Goal: Find specific page/section: Find specific page/section

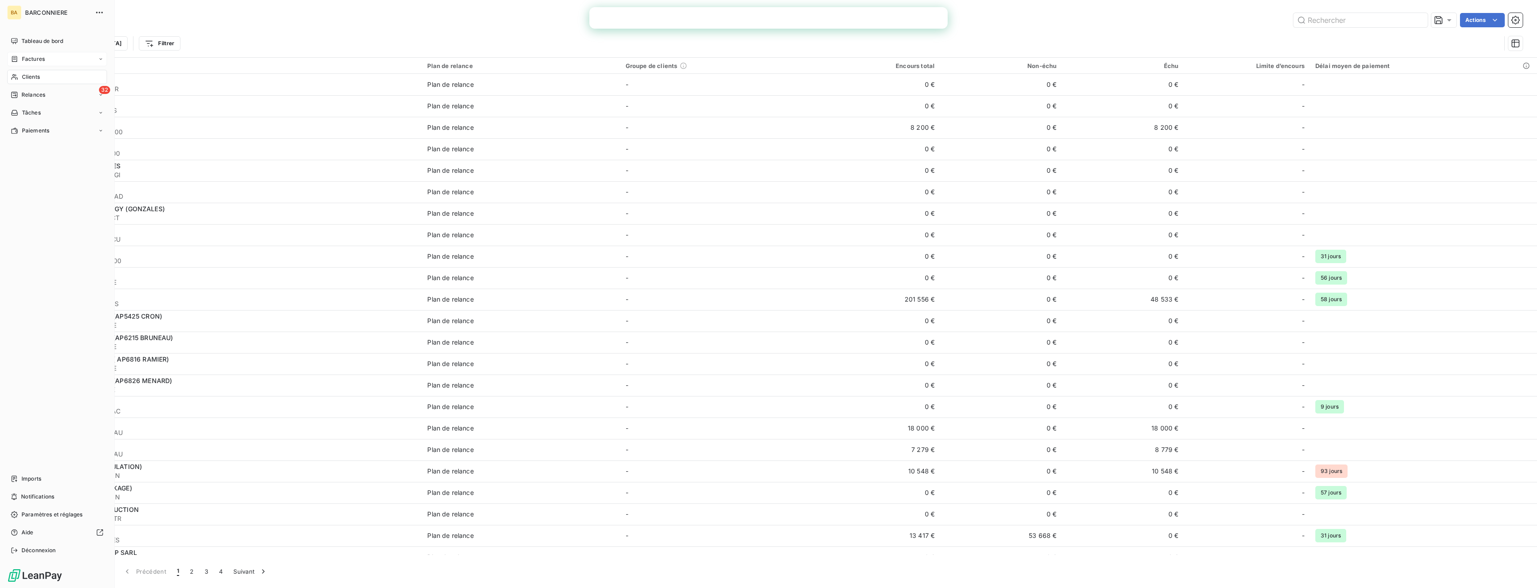
click at [28, 60] on span "Factures" at bounding box center [33, 59] width 23 height 8
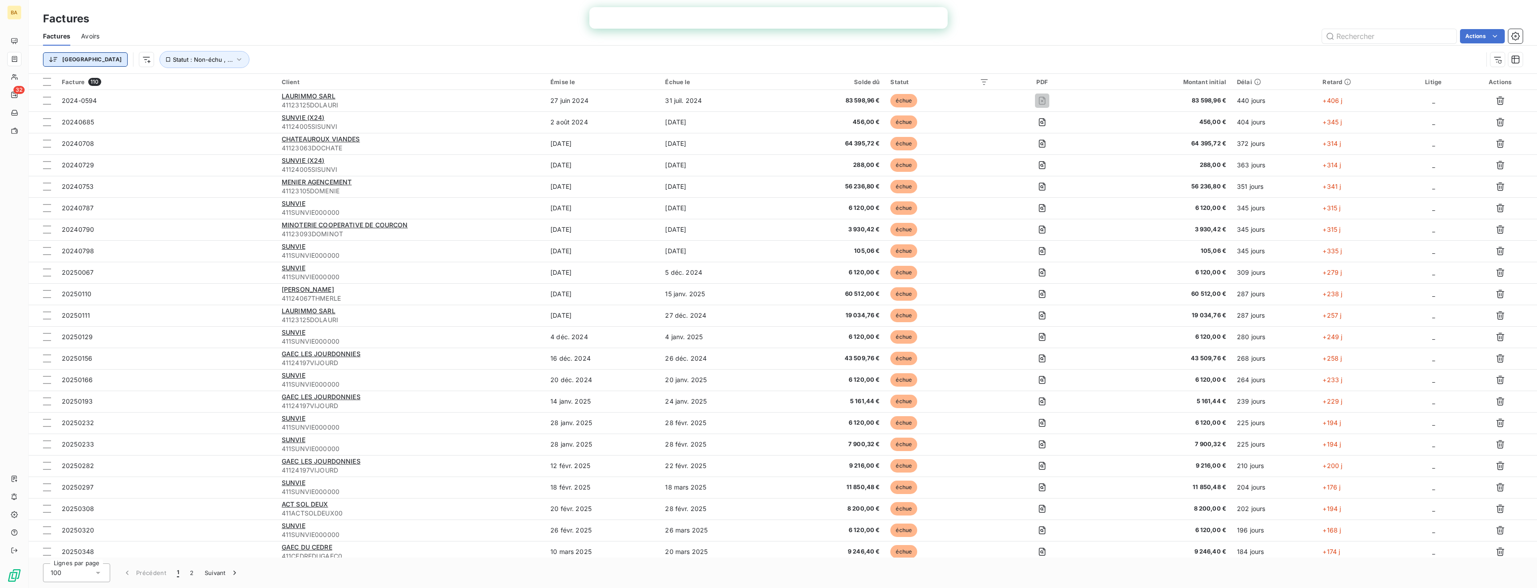
click at [63, 58] on html "BA 32 Factures Factures Avoirs Actions Trier Statut : Non-échu , ... Facture 11…" at bounding box center [768, 294] width 1537 height 588
type input "4"
click at [100, 161] on div "Montant initial" at bounding box center [112, 162] width 124 height 14
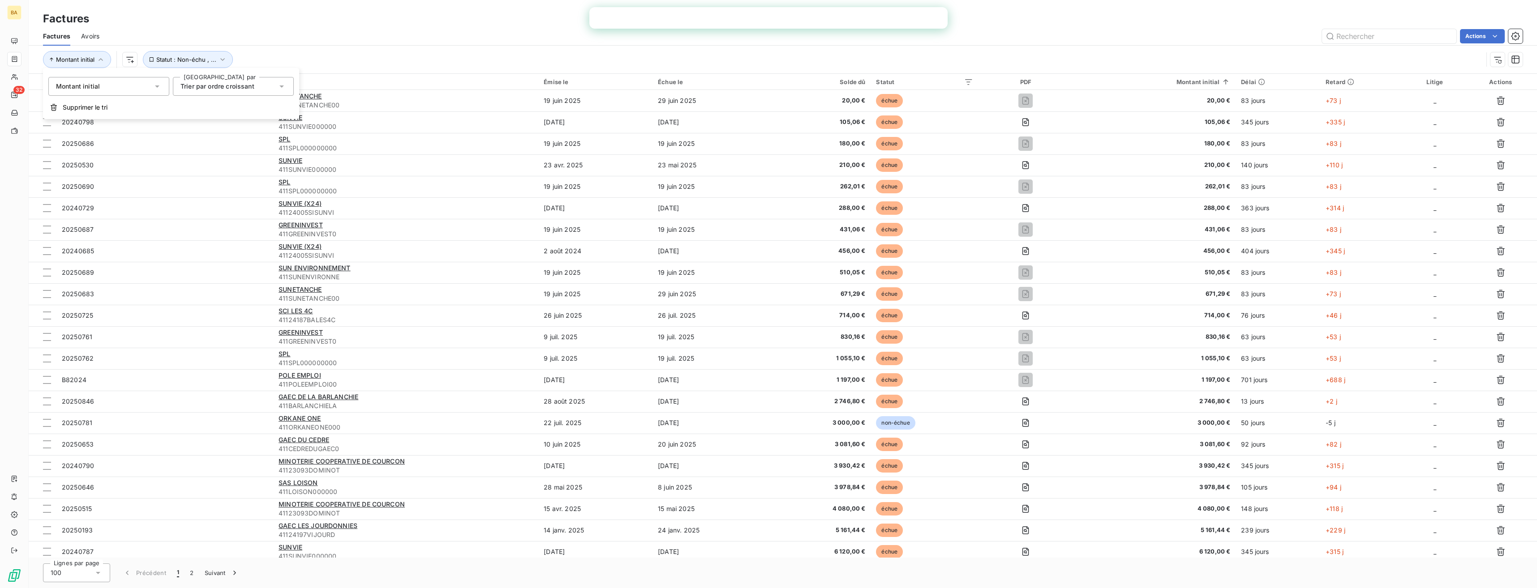
click at [109, 85] on div "Montant initial" at bounding box center [108, 86] width 121 height 19
click at [236, 90] on div "Trier par ordre croissant" at bounding box center [217, 86] width 74 height 9
click at [234, 124] on span "Trier par ordre décroissant" at bounding box center [231, 124] width 81 height 8
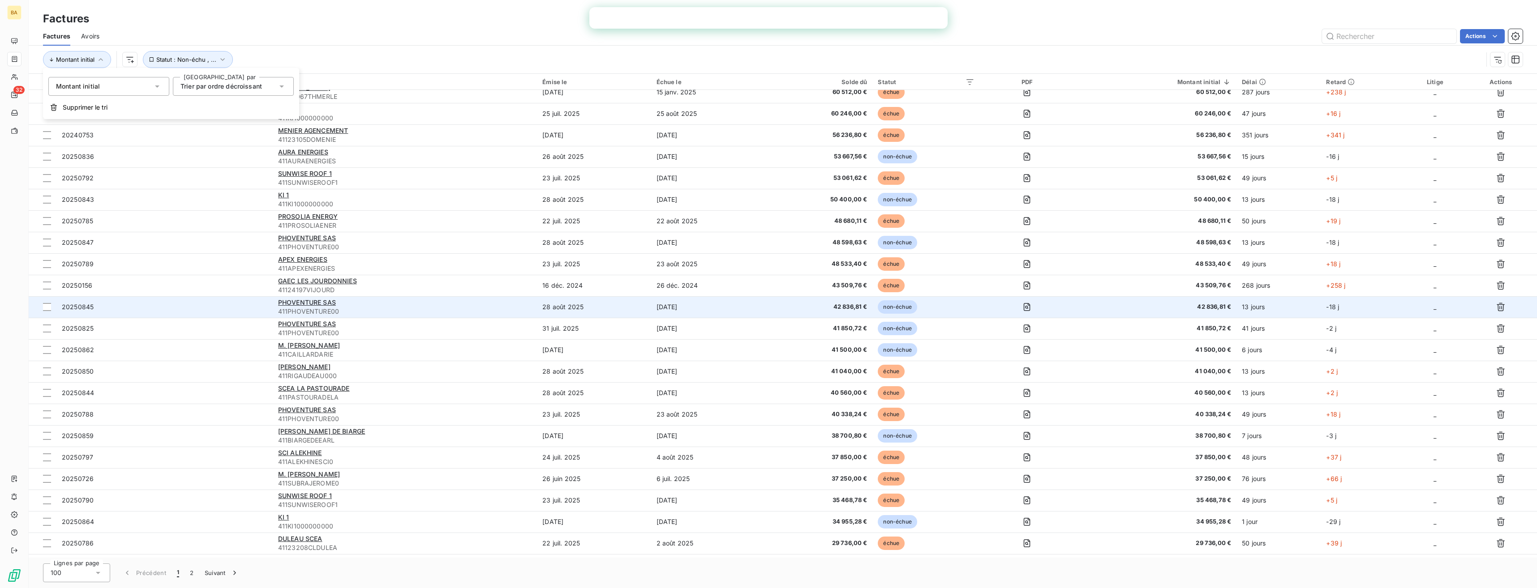
scroll to position [358, 0]
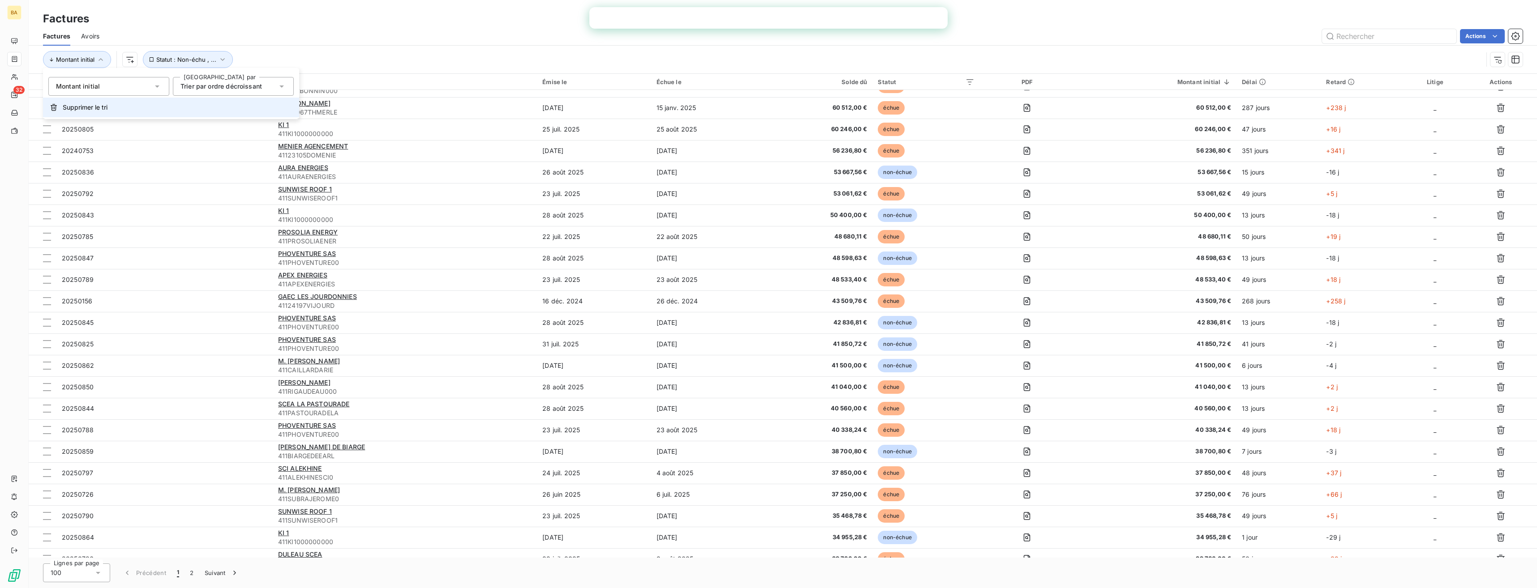
click at [91, 109] on span "Supprimer le tri" at bounding box center [85, 107] width 45 height 9
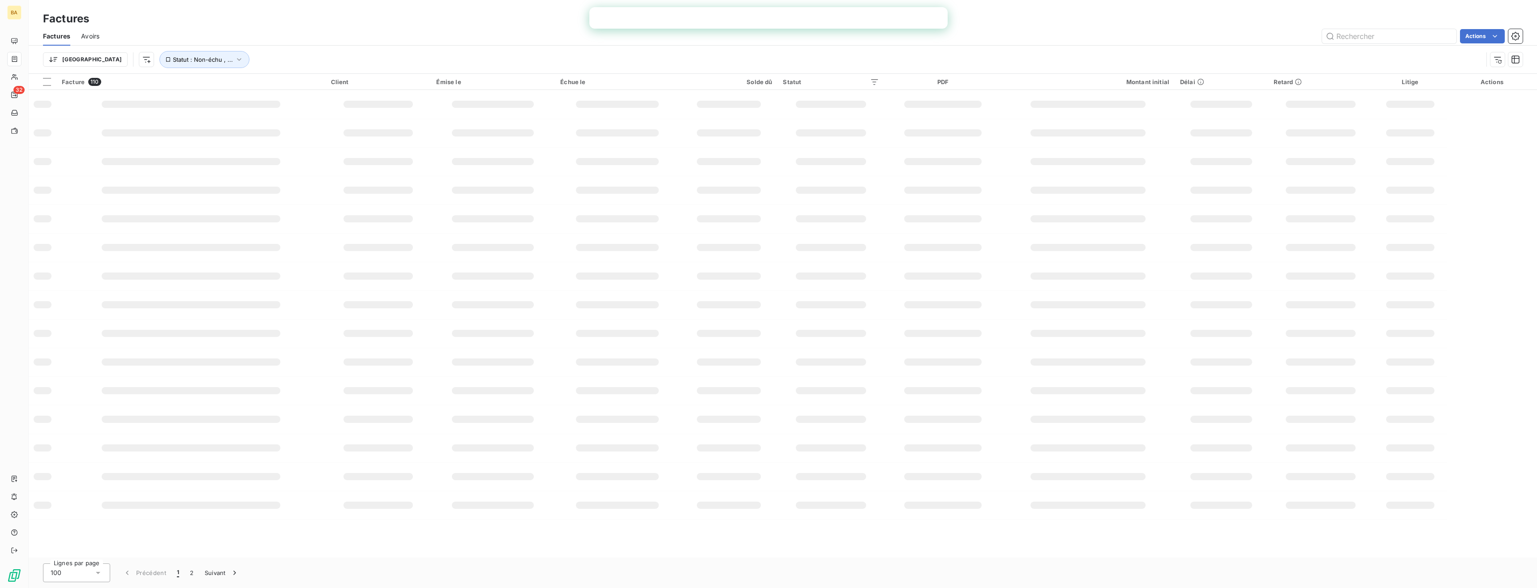
scroll to position [0, 0]
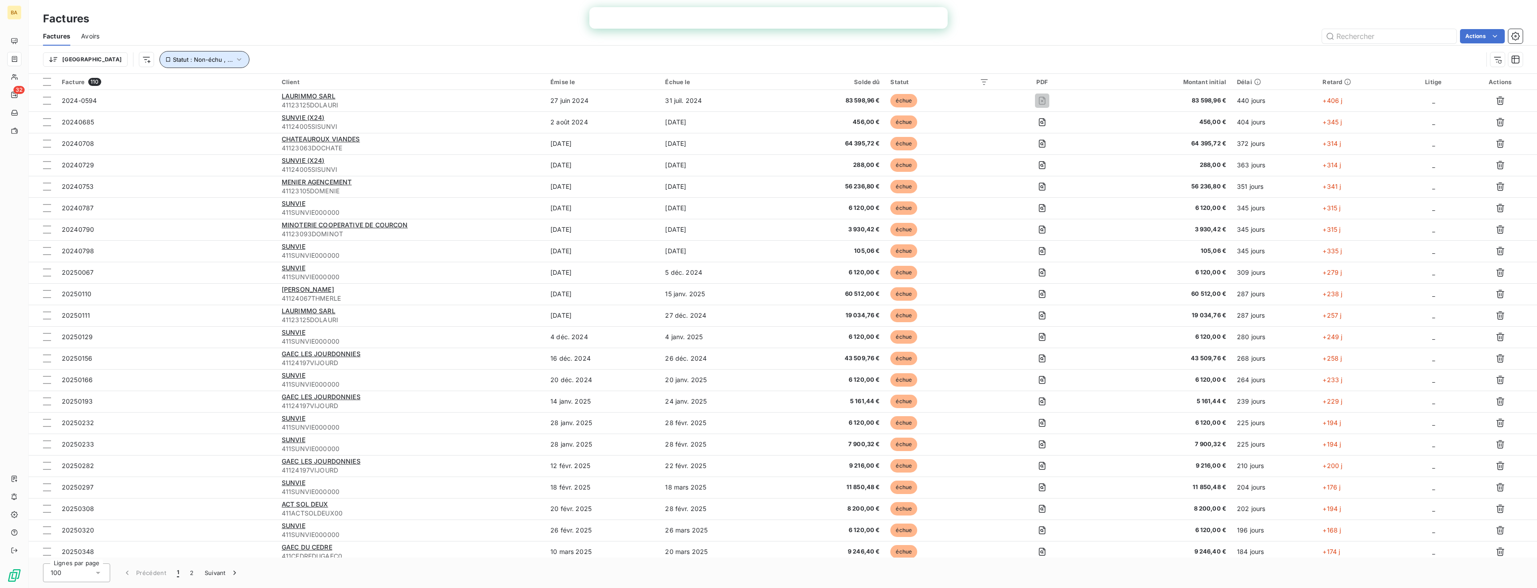
click at [173, 60] on span "Statut : Non-échu , ..." at bounding box center [203, 59] width 60 height 7
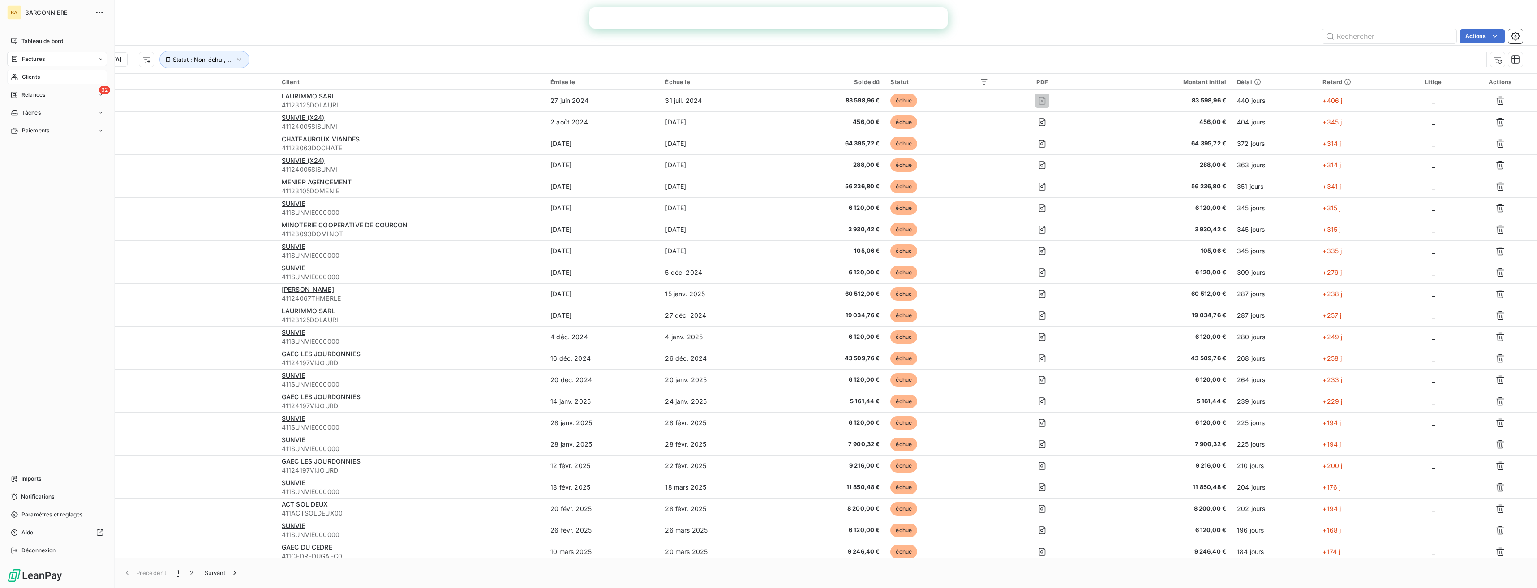
click at [30, 75] on span "Clients" at bounding box center [31, 77] width 18 height 8
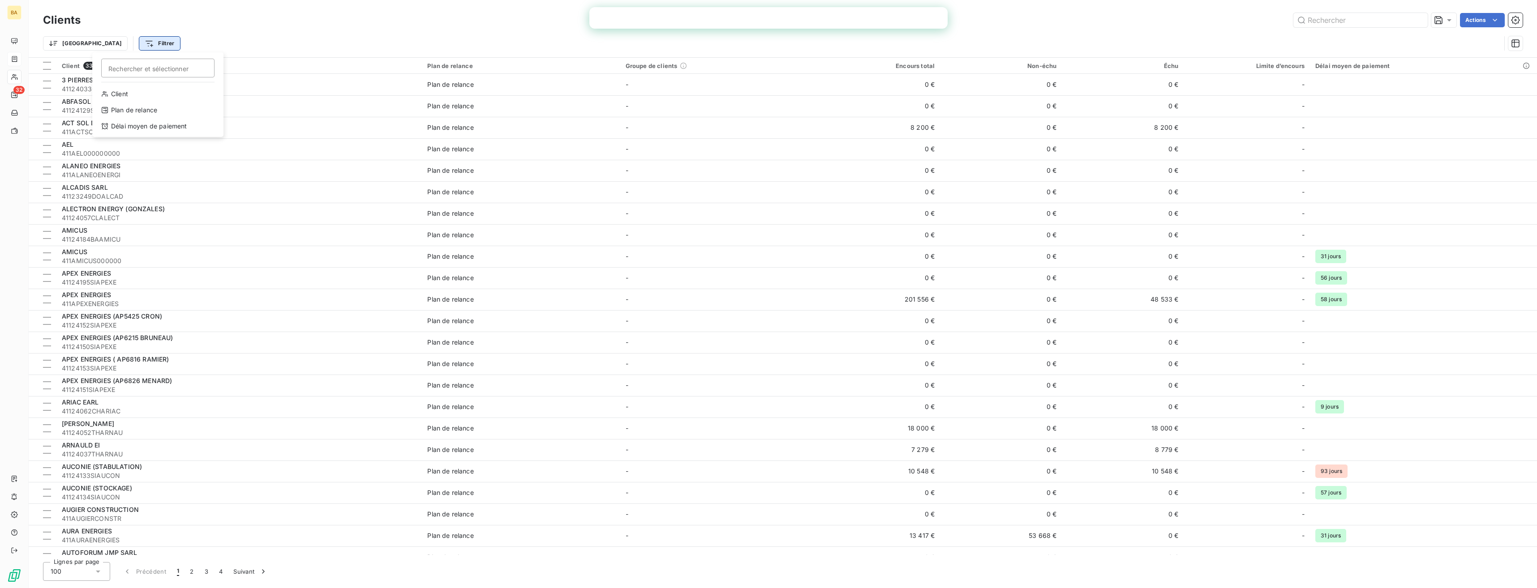
click at [101, 45] on html "BA 32 Clients Actions Trier Filtrer Rechercher et sélectionner Client Plan de r…" at bounding box center [768, 294] width 1537 height 588
click at [178, 68] on input "Rechercher et sélectionner" at bounding box center [157, 68] width 113 height 19
click at [133, 95] on div "Client" at bounding box center [158, 94] width 124 height 14
click at [251, 66] on div at bounding box center [278, 66] width 129 height 19
type input "ki 1"
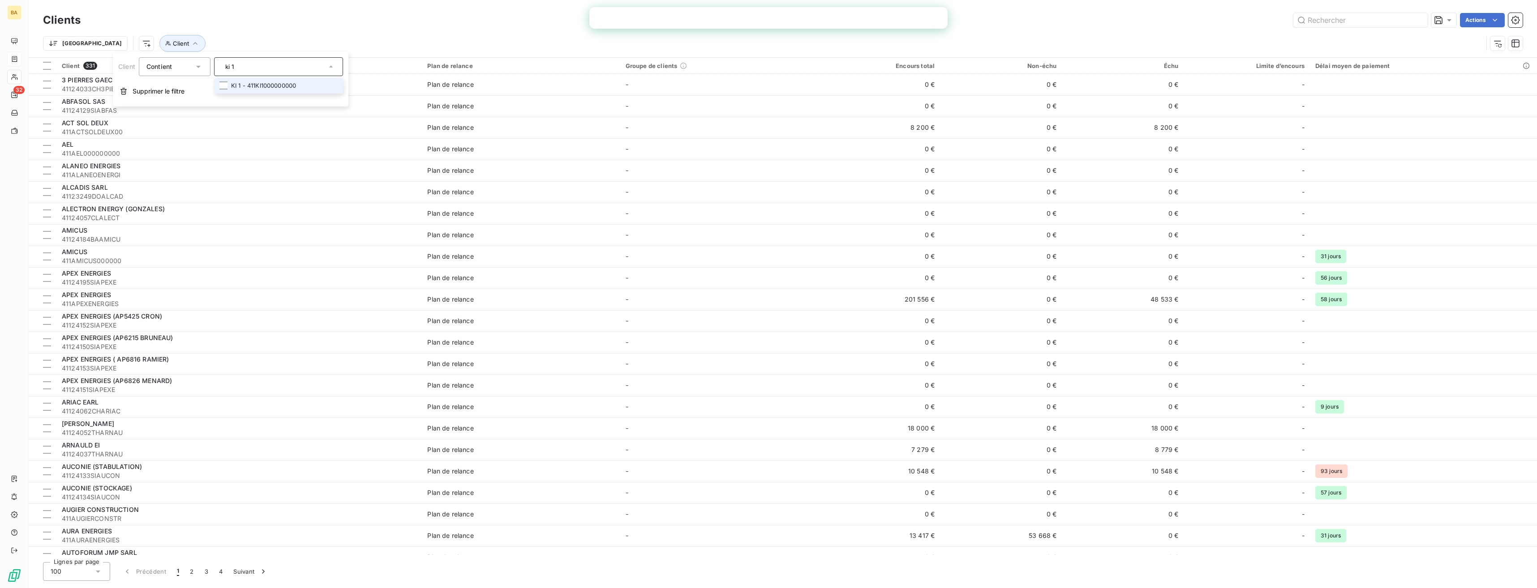
click at [261, 84] on li "KI 1 - 411KI1000000000" at bounding box center [278, 86] width 129 height 16
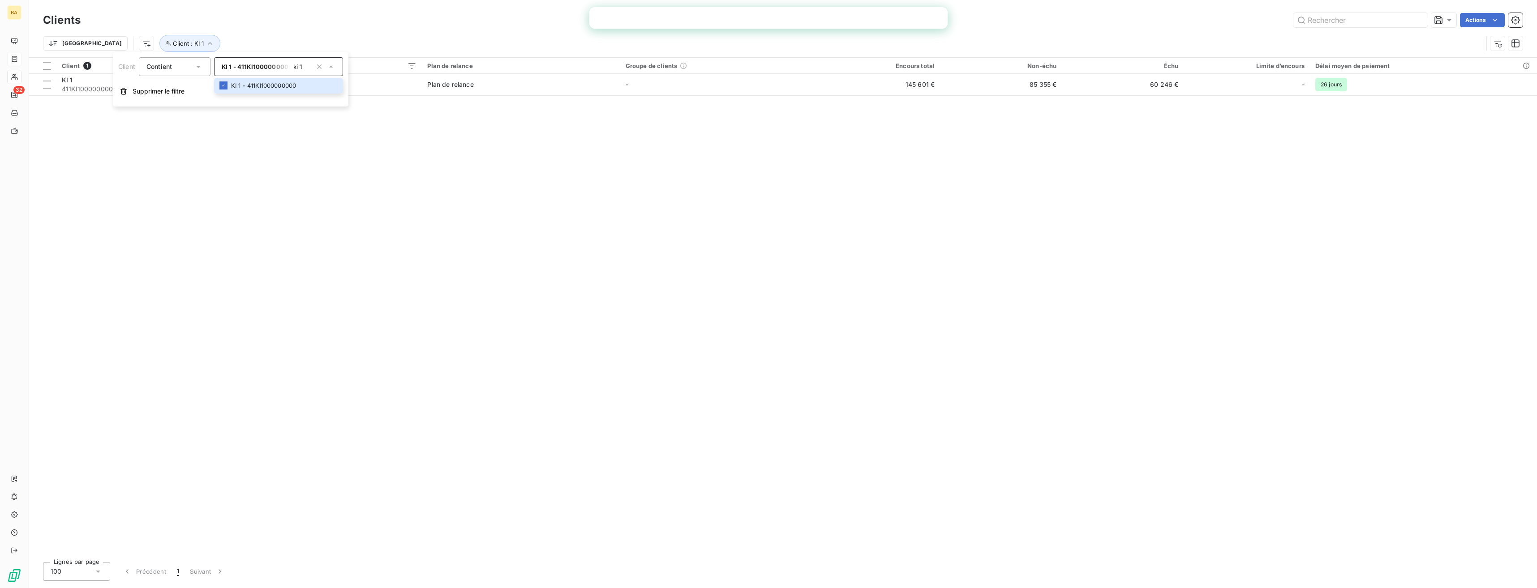
click at [440, 193] on div "Client 1 Plan de relance Groupe de clients Encours total Non-échu Échu Limite d…" at bounding box center [783, 306] width 1508 height 497
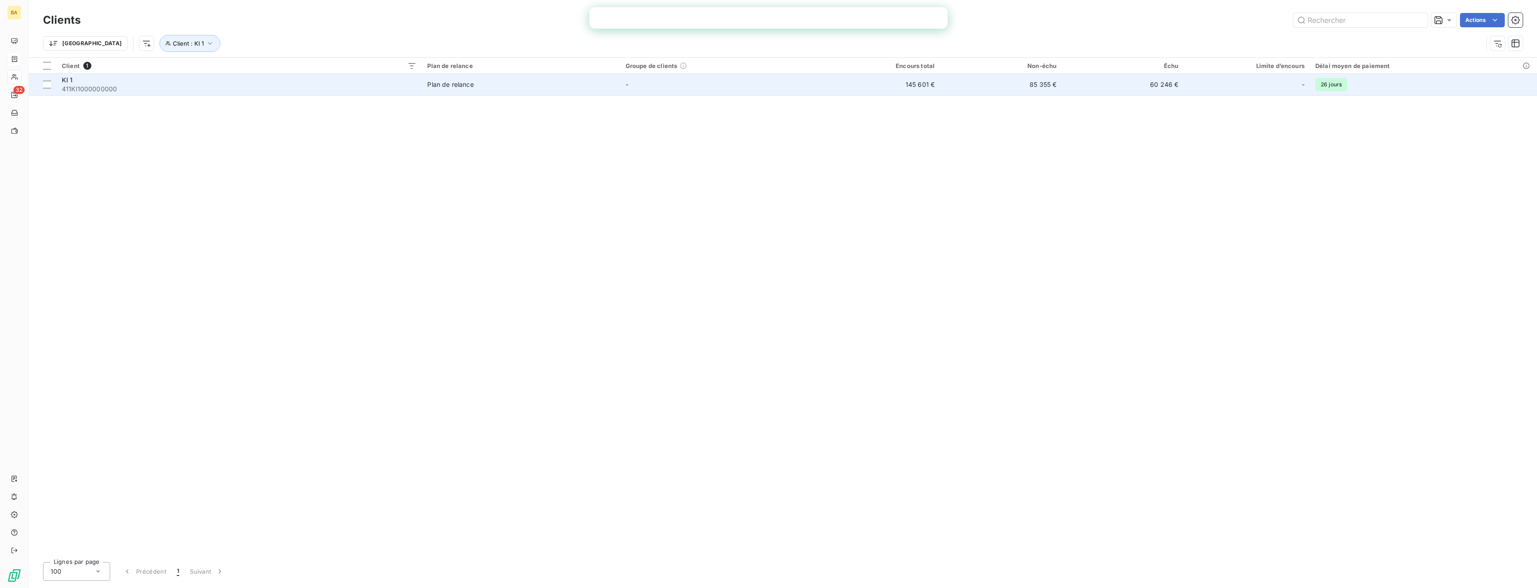
click at [85, 89] on span "411KI1000000000" at bounding box center [239, 89] width 355 height 9
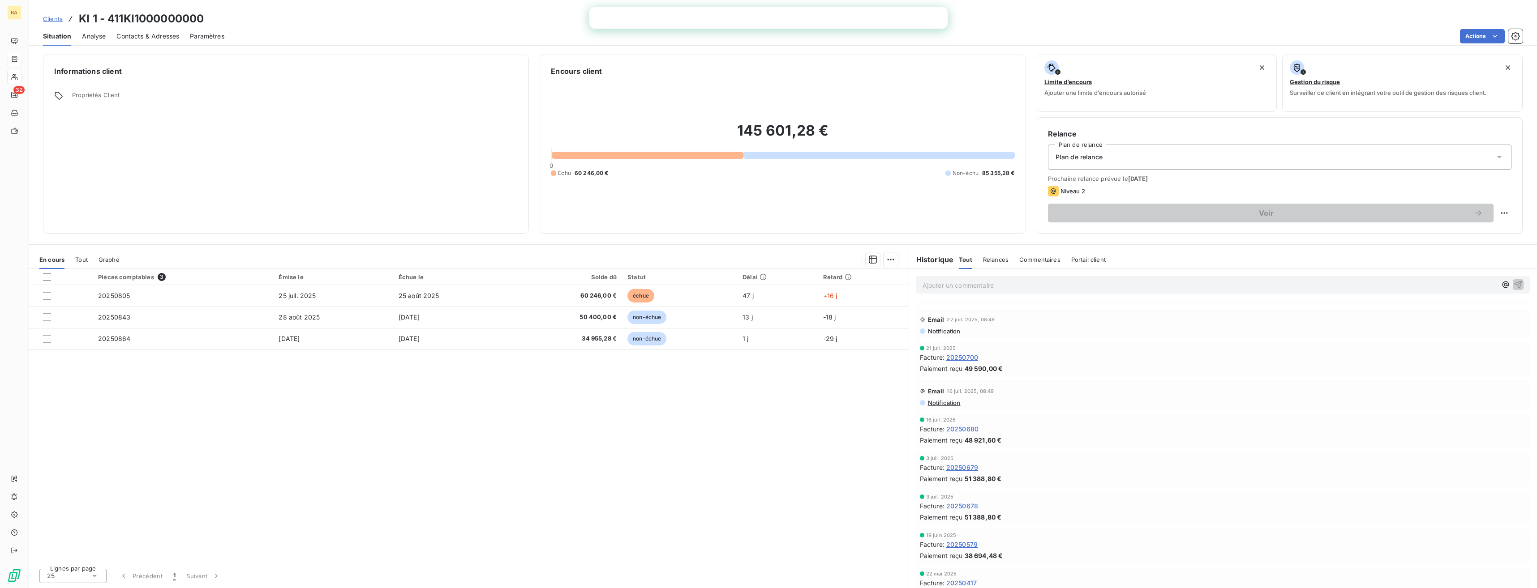
scroll to position [358, 0]
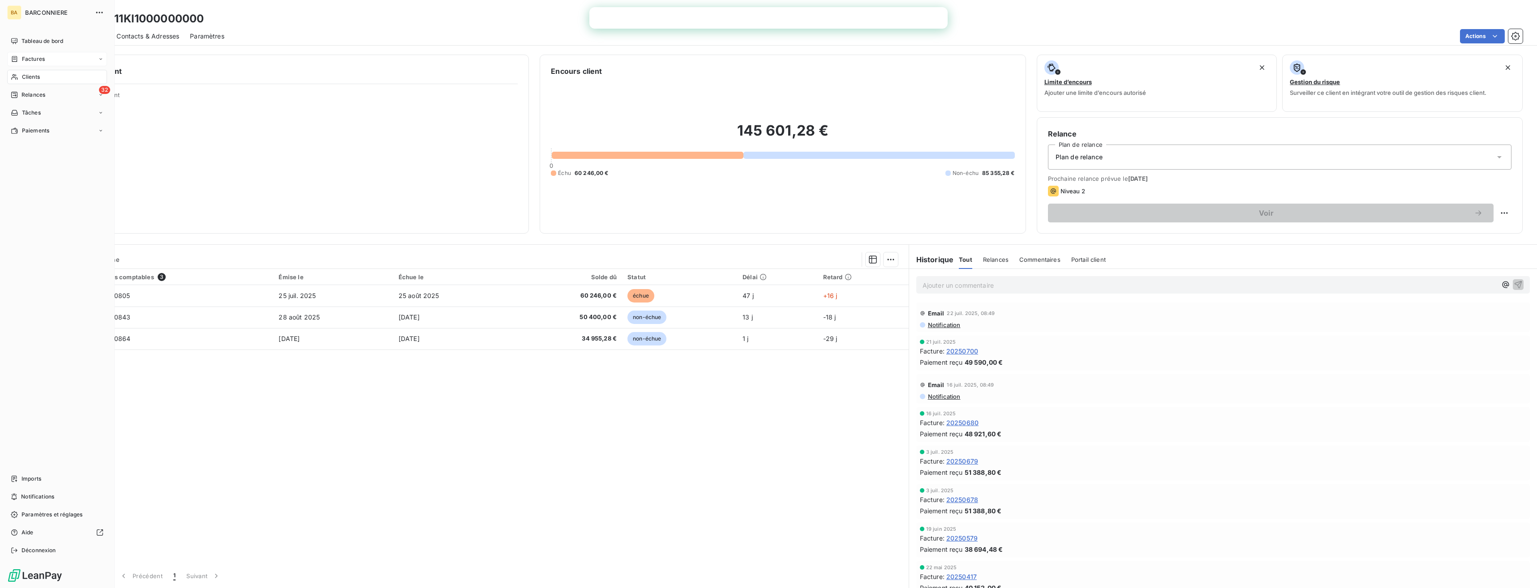
click at [32, 61] on span "Factures" at bounding box center [33, 59] width 23 height 8
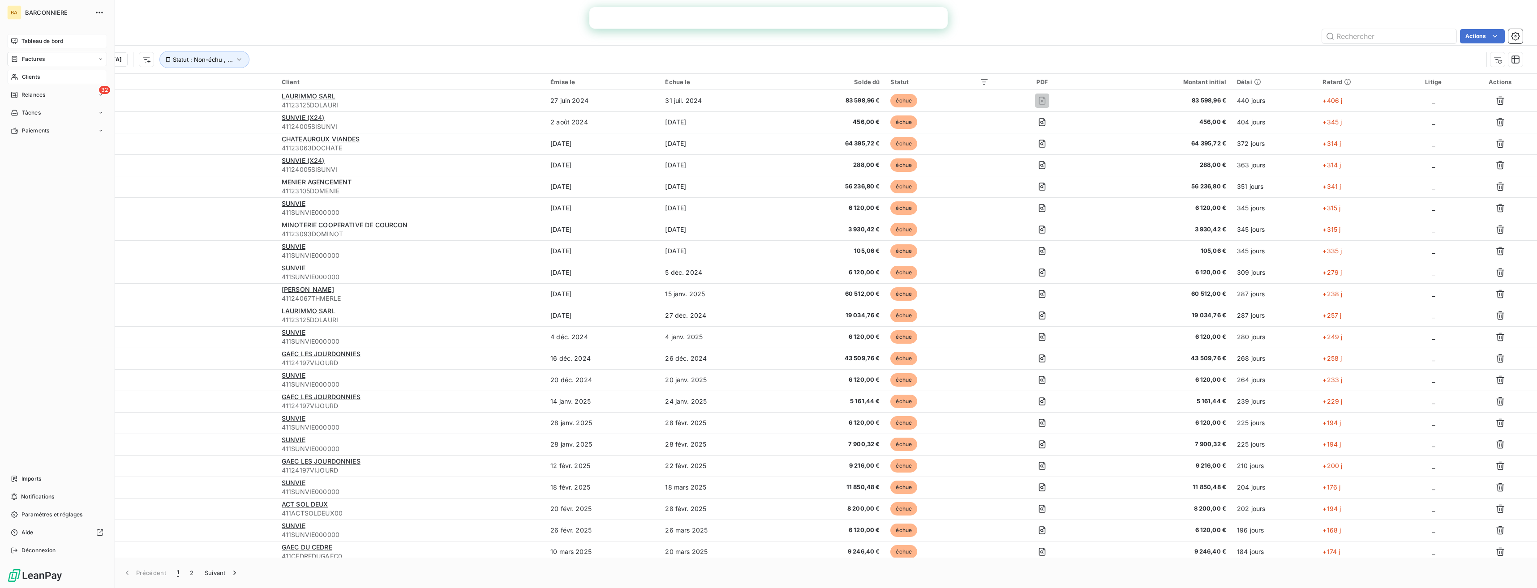
click at [36, 39] on span "Tableau de bord" at bounding box center [42, 41] width 42 height 8
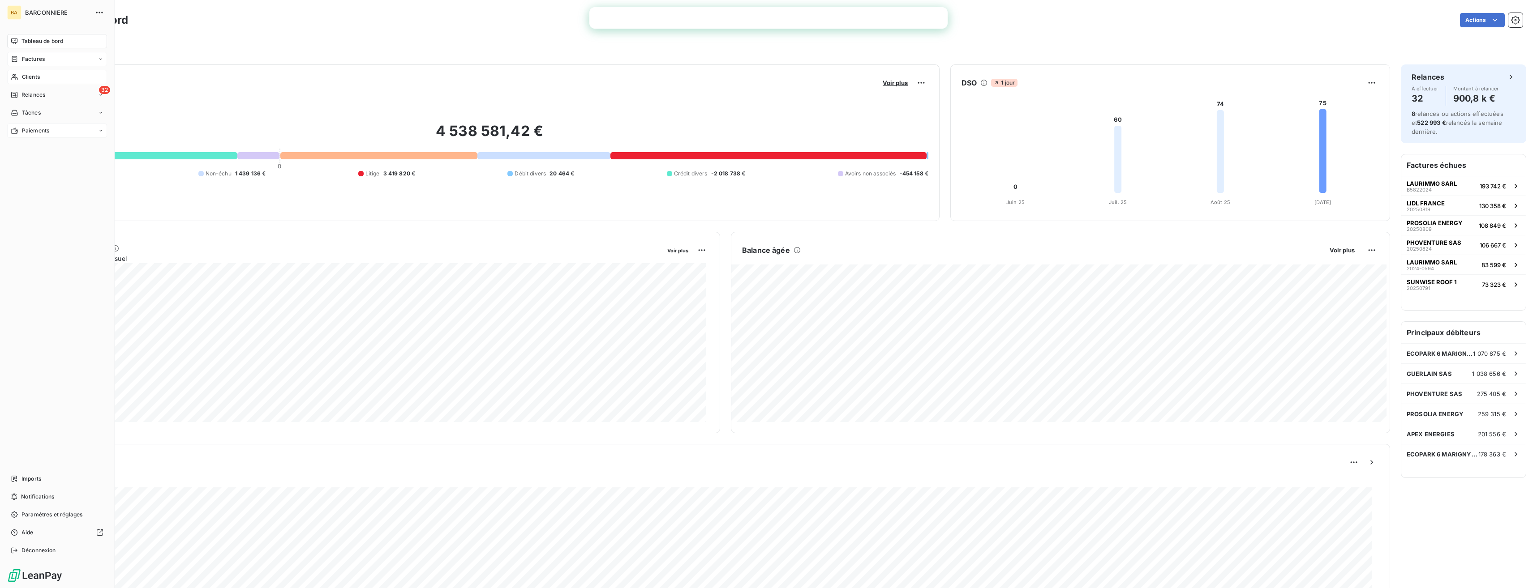
click at [38, 137] on div "Paiements" at bounding box center [57, 131] width 100 height 14
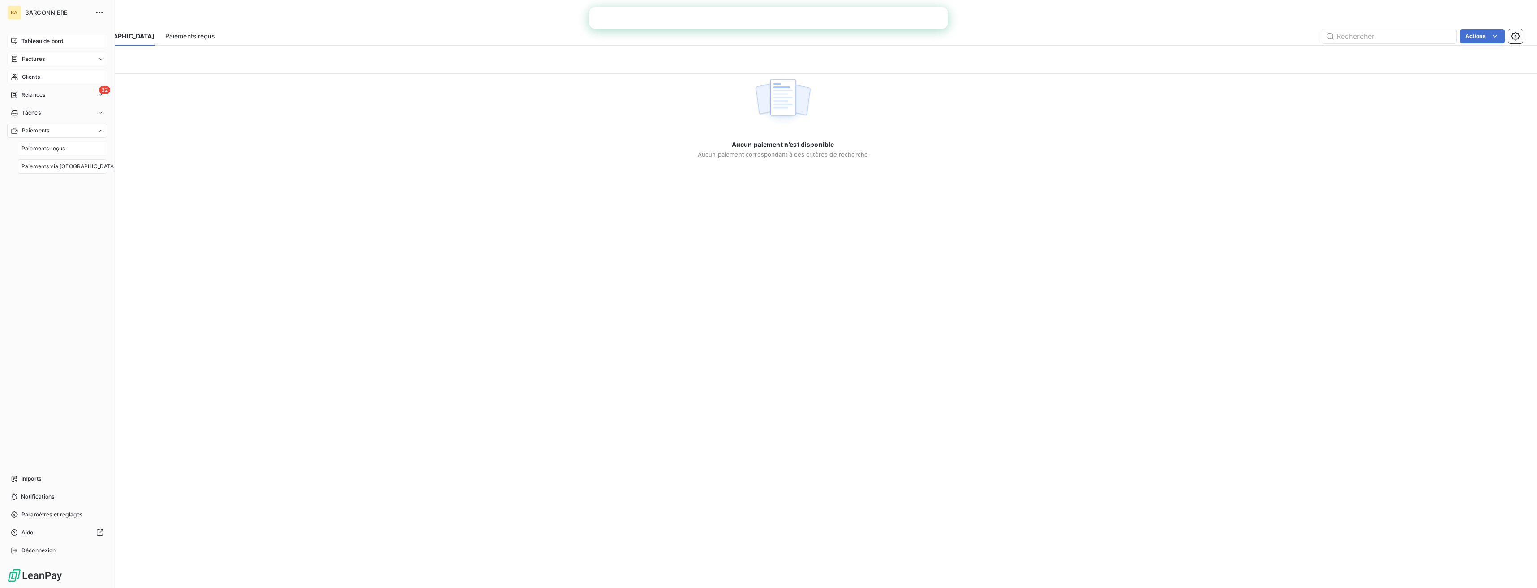
click at [47, 149] on span "Paiements reçus" at bounding box center [42, 149] width 43 height 8
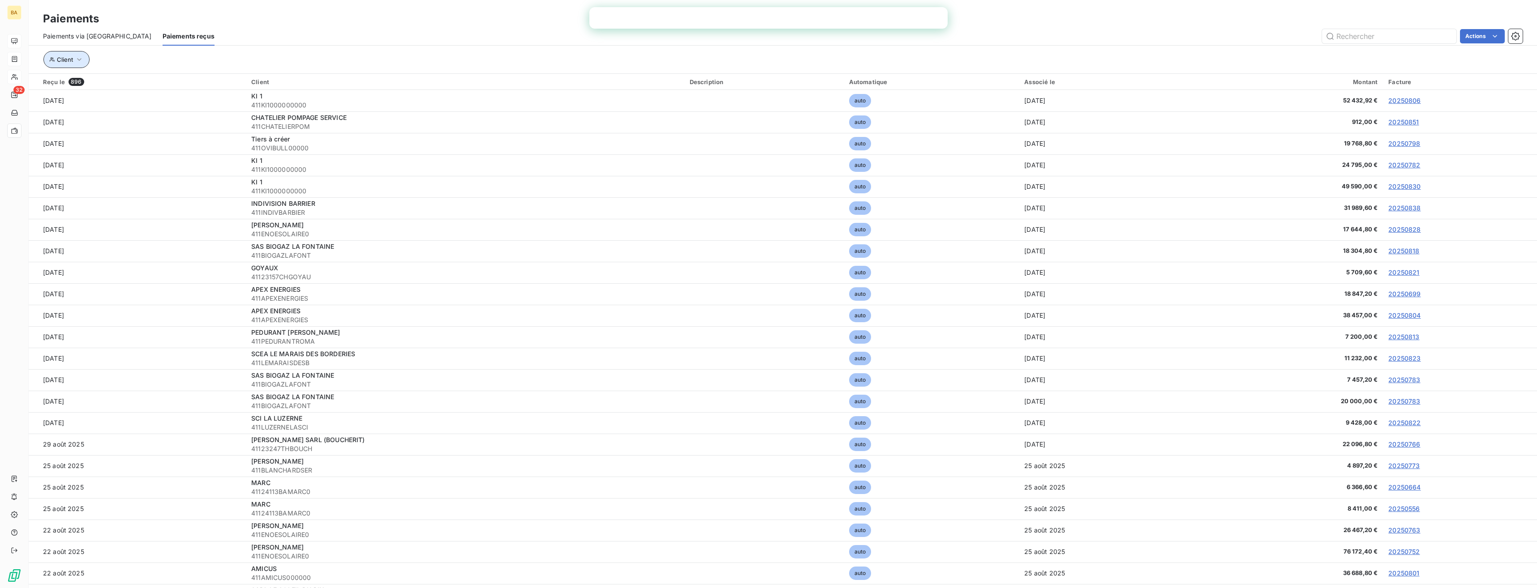
click at [84, 59] on button "Client" at bounding box center [66, 59] width 46 height 17
